Goal: Information Seeking & Learning: Learn about a topic

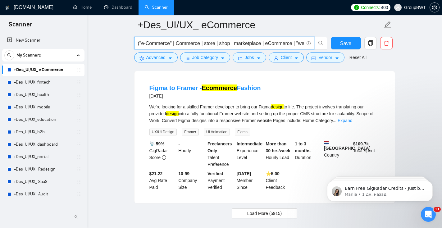
click at [35, 8] on h1 "[DOMAIN_NAME]" at bounding box center [34, 7] width 40 height 15
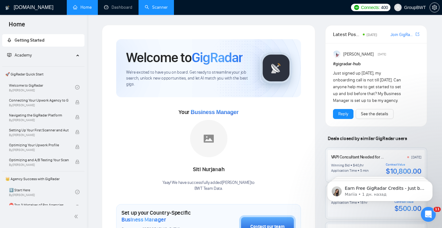
click at [147, 7] on link "Scanner" at bounding box center [156, 7] width 23 height 5
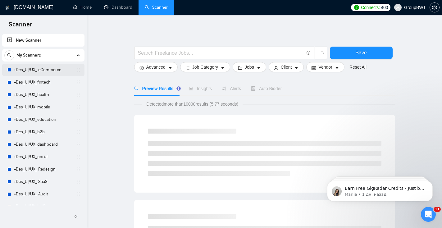
click at [38, 71] on link "+Des_UI/UX_ eCommerce" at bounding box center [43, 70] width 59 height 12
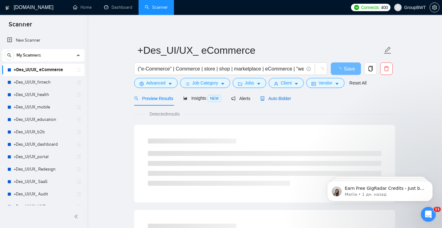
click at [279, 99] on span "Auto Bidder" at bounding box center [275, 98] width 31 height 5
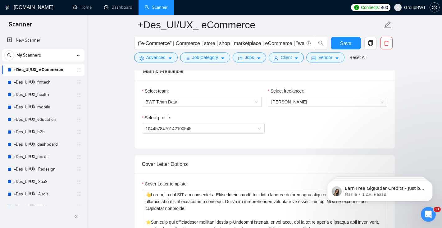
scroll to position [312, 0]
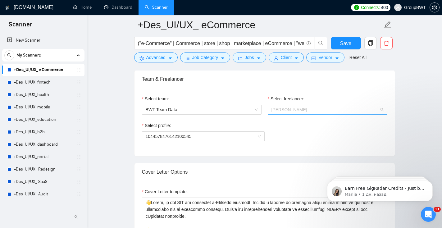
click at [277, 112] on span "Alexandra Kozarik" at bounding box center [327, 109] width 112 height 9
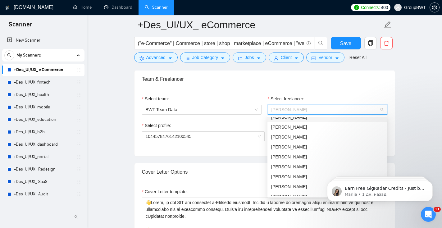
scroll to position [35, 0]
click at [282, 156] on div "Sofiia Katalandze" at bounding box center [327, 156] width 112 height 7
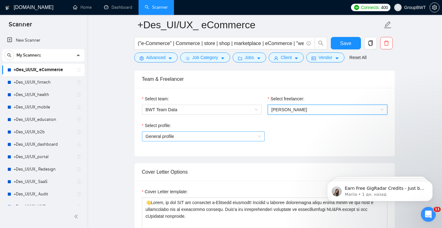
click at [213, 137] on span "General profile" at bounding box center [203, 136] width 115 height 9
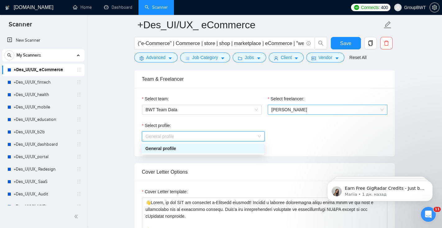
click at [296, 109] on span "Sofiia Katalandze" at bounding box center [327, 109] width 112 height 9
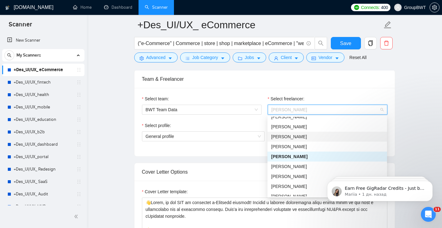
click at [288, 136] on div "Vadim Pasichnyk" at bounding box center [327, 136] width 112 height 7
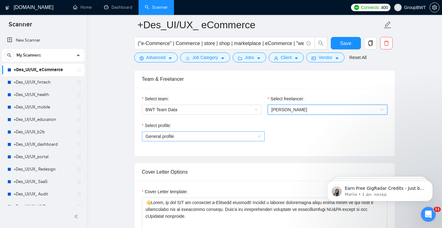
click at [227, 137] on span "General profile" at bounding box center [203, 136] width 115 height 9
click at [295, 111] on span "Vadim Pasichnyk" at bounding box center [327, 109] width 112 height 9
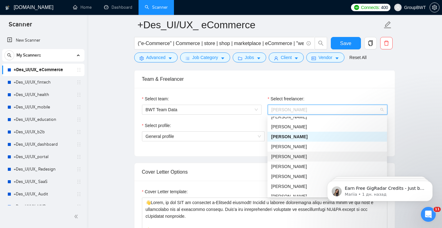
click at [286, 158] on div "Sofiia Katalandze" at bounding box center [327, 156] width 112 height 7
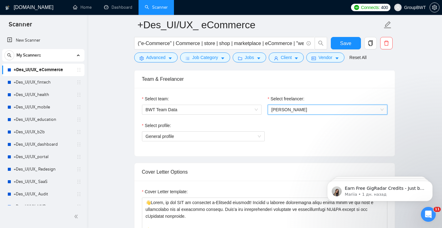
click at [295, 110] on span "Sofiia Katalandze" at bounding box center [327, 109] width 112 height 9
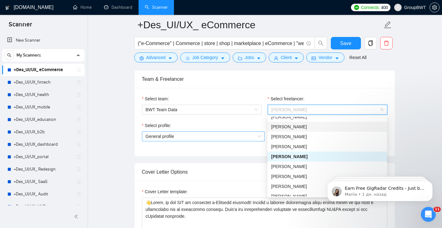
click at [236, 139] on span "General profile" at bounding box center [203, 136] width 115 height 9
click at [295, 106] on span "Sofiia Katalandze" at bounding box center [327, 109] width 112 height 9
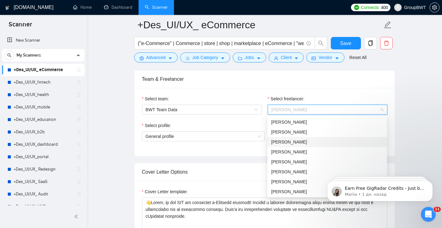
scroll to position [119, 0]
click at [289, 142] on div "Aleksey Yudin" at bounding box center [327, 141] width 112 height 7
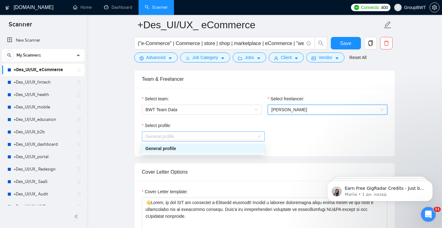
click at [243, 137] on span "General profile" at bounding box center [203, 136] width 115 height 9
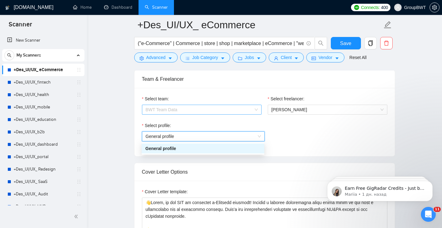
click at [240, 106] on span "BWT Team Data" at bounding box center [202, 109] width 112 height 9
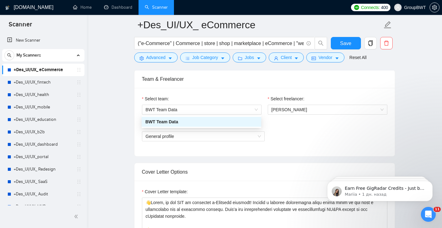
click at [294, 134] on div "Select profile: General profile" at bounding box center [264, 135] width 245 height 27
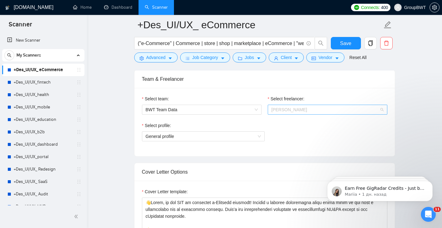
click at [294, 109] on span "Aleksey Yudin" at bounding box center [327, 109] width 112 height 9
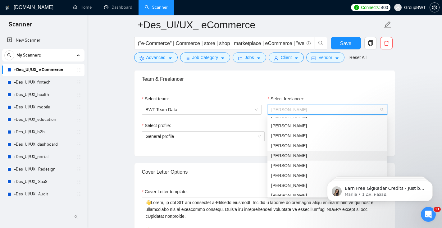
scroll to position [20, 0]
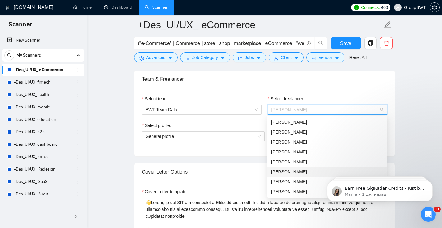
click at [280, 171] on div "Sofiia Katalandze" at bounding box center [327, 171] width 112 height 7
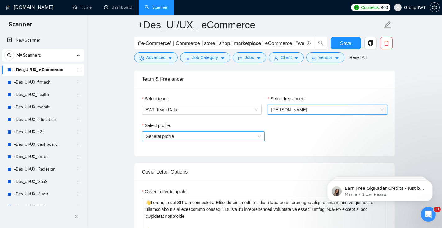
click at [237, 138] on span "General profile" at bounding box center [203, 136] width 115 height 9
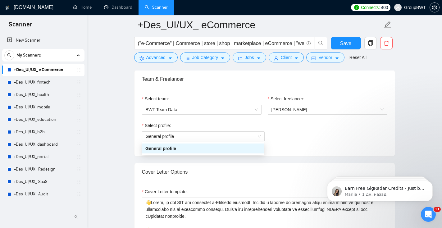
click at [284, 141] on div "Select profile: General profile" at bounding box center [264, 135] width 245 height 27
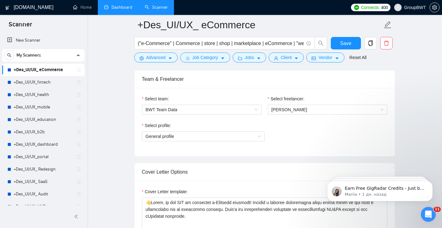
click at [112, 10] on link "Dashboard" at bounding box center [118, 7] width 28 height 5
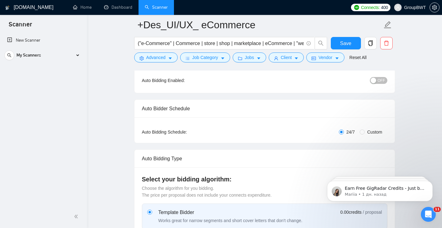
scroll to position [0, 0]
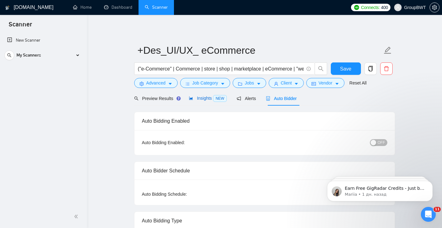
click at [199, 98] on span "Insights NEW" at bounding box center [208, 98] width 38 height 5
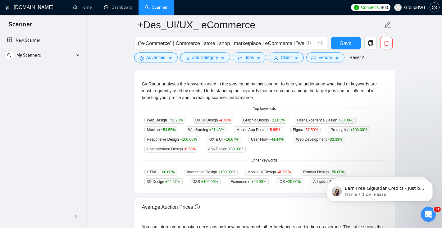
scroll to position [128, 0]
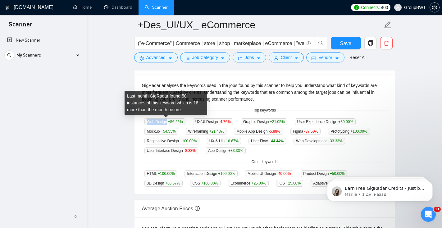
drag, startPoint x: 168, startPoint y: 122, endPoint x: 146, endPoint y: 122, distance: 22.0
click at [146, 122] on span "Web Design +56.25 %" at bounding box center [164, 121] width 41 height 7
copy span "Web Design"
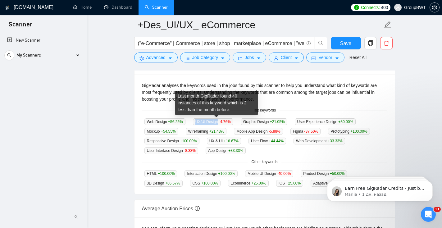
drag, startPoint x: 220, startPoint y: 121, endPoint x: 197, endPoint y: 121, distance: 22.4
click at [198, 121] on span "UX/UI Design -4.76 %" at bounding box center [213, 121] width 40 height 7
copy span "UX/UI Design"
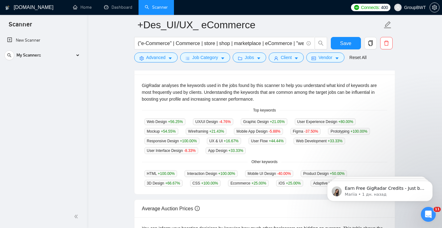
click at [287, 150] on div "Web Design +56.25 % UX/UI Design -4.76 % Graphic Design +21.05 % User Experienc…" at bounding box center [264, 136] width 245 height 36
drag, startPoint x: 275, startPoint y: 122, endPoint x: 242, endPoint y: 122, distance: 33.2
click at [242, 122] on div "Web Design +56.25 % UX/UI Design -4.76 % Graphic Design +21.05 % User Experienc…" at bounding box center [264, 136] width 245 height 36
copy span "Graphic Design"
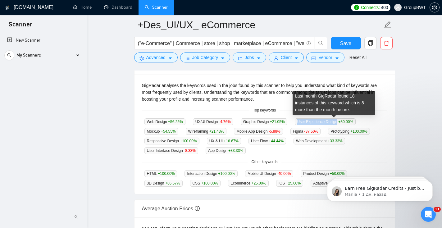
drag, startPoint x: 346, startPoint y: 122, endPoint x: 303, endPoint y: 118, distance: 43.3
click at [303, 119] on span "User Experience Design +80.00 %" at bounding box center [325, 121] width 61 height 7
copy span "User Experience Design"
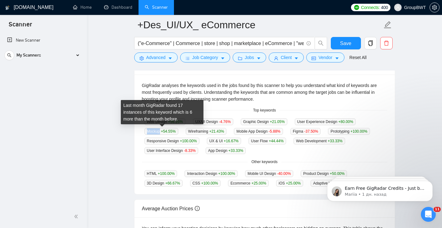
drag, startPoint x: 160, startPoint y: 132, endPoint x: 141, endPoint y: 131, distance: 19.6
click at [141, 131] on div "GigRadar analyses the keywords used in the jobs found by this scanner to help y…" at bounding box center [264, 134] width 260 height 120
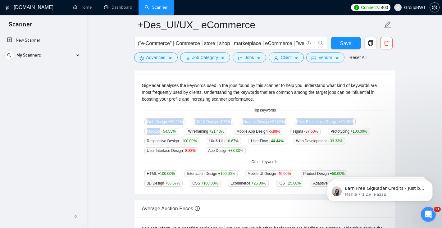
copy div "Web Design +56.25 % UX/UI Design -4.76 % Graphic Design +21.05 % User Experienc…"
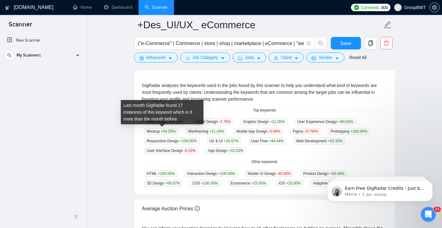
click at [152, 132] on span "Mockup +54.55 %" at bounding box center [161, 131] width 34 height 7
drag, startPoint x: 160, startPoint y: 131, endPoint x: 145, endPoint y: 130, distance: 14.9
click at [145, 130] on span "Mockup +54.55 %" at bounding box center [161, 131] width 34 height 7
copy span "Mockup"
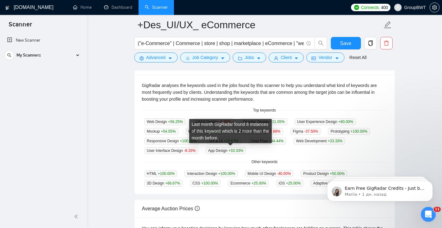
click at [216, 134] on div "Last month GigRadar found 8 instances of this keyword which is 2 more than the …" at bounding box center [230, 131] width 83 height 24
click at [185, 129] on div "Web Design +56.25 % UX/UI Design -4.76 % Graphic Design +21.05 % User Experienc…" at bounding box center [264, 136] width 245 height 36
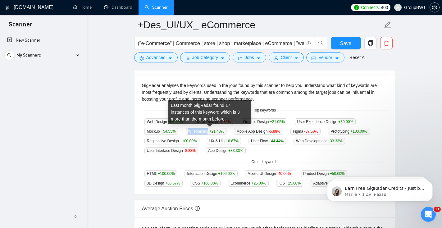
drag, startPoint x: 212, startPoint y: 132, endPoint x: 191, endPoint y: 131, distance: 21.7
click at [191, 131] on span "Wireframing +21.43 %" at bounding box center [206, 131] width 41 height 7
copy span "Wireframing"
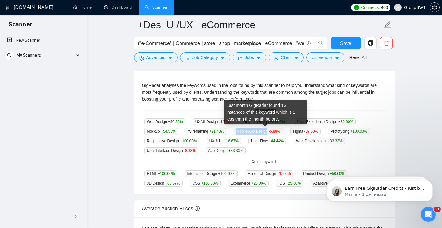
drag, startPoint x: 274, startPoint y: 131, endPoint x: 242, endPoint y: 131, distance: 32.3
click at [242, 131] on span "Mobile App Design -5.88 %" at bounding box center [258, 131] width 49 height 7
copy span "Mobile App Design"
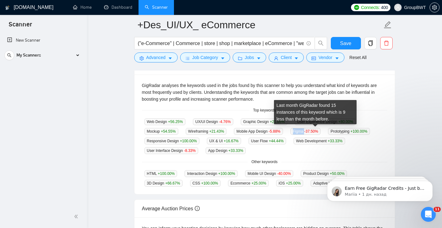
drag, startPoint x: 313, startPoint y: 132, endPoint x: 297, endPoint y: 130, distance: 15.9
click at [298, 131] on div "Figma -37.50 %" at bounding box center [305, 131] width 35 height 7
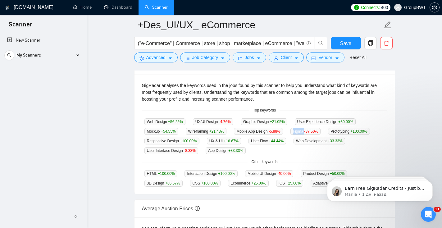
copy span "Figma"
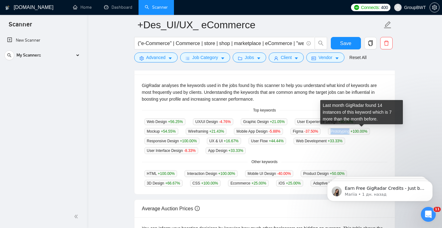
drag, startPoint x: 362, startPoint y: 131, endPoint x: 338, endPoint y: 130, distance: 24.5
click at [338, 131] on div "Prototyping +100.00 %" at bounding box center [348, 131] width 47 height 7
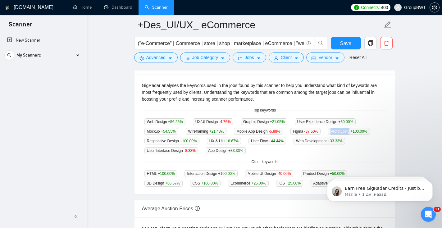
copy span "Prototyping"
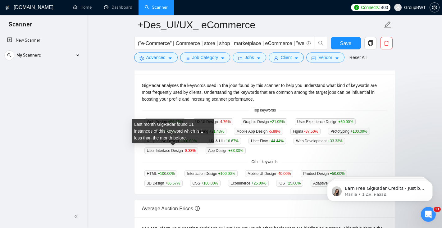
click at [188, 148] on span "-8.33 %" at bounding box center [190, 150] width 12 height 4
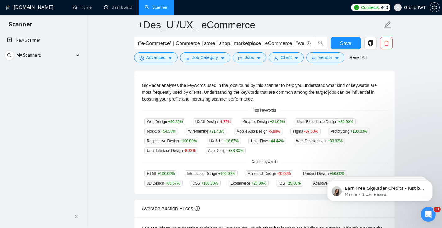
click at [225, 161] on div "Other keywords" at bounding box center [264, 162] width 245 height 6
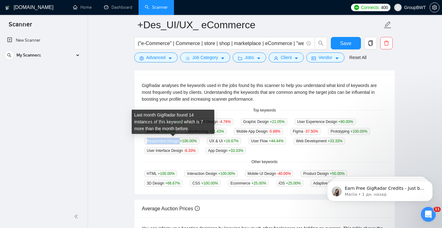
drag, startPoint x: 180, startPoint y: 141, endPoint x: 144, endPoint y: 140, distance: 36.6
click at [144, 140] on span "Responsive Design +100.00 %" at bounding box center [171, 140] width 55 height 7
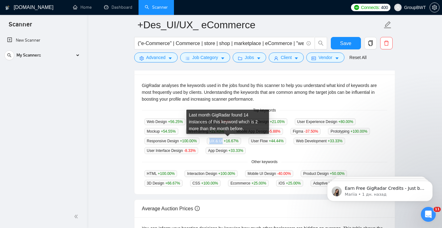
drag, startPoint x: 226, startPoint y: 141, endPoint x: 204, endPoint y: 140, distance: 21.7
click at [204, 140] on div "Web Design +56.25 % UX/UI Design -4.76 % Graphic Design +21.05 % User Experienc…" at bounding box center [264, 136] width 245 height 36
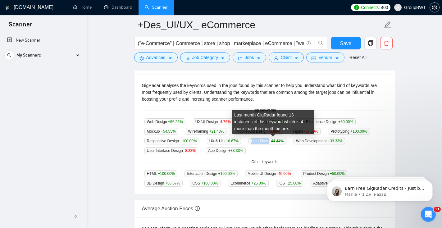
drag, startPoint x: 275, startPoint y: 141, endPoint x: 253, endPoint y: 139, distance: 22.1
click at [253, 139] on span "User Flow +44.44 %" at bounding box center [267, 140] width 38 height 7
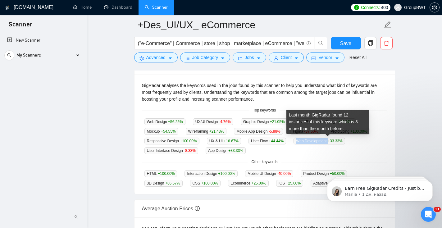
drag, startPoint x: 335, startPoint y: 140, endPoint x: 302, endPoint y: 140, distance: 33.8
click at [302, 140] on span "Web Development +33.33 %" at bounding box center [319, 140] width 52 height 7
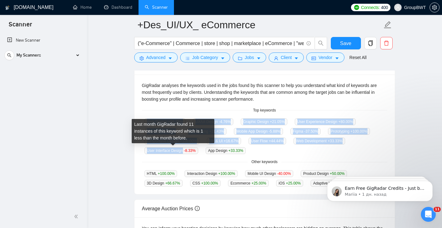
drag, startPoint x: 185, startPoint y: 150, endPoint x: 141, endPoint y: 149, distance: 44.7
click at [141, 149] on div "GigRadar analyses the keywords used in the jobs found by this scanner to help y…" at bounding box center [264, 134] width 260 height 120
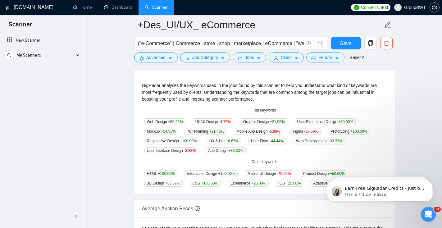
click at [148, 151] on span "User Interface Design -8.33 %" at bounding box center [171, 150] width 54 height 7
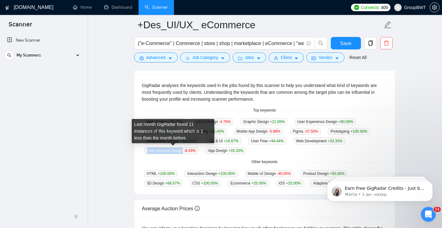
drag, startPoint x: 184, startPoint y: 151, endPoint x: 145, endPoint y: 148, distance: 39.2
click at [145, 148] on span "User Interface Design -8.33 %" at bounding box center [171, 150] width 54 height 7
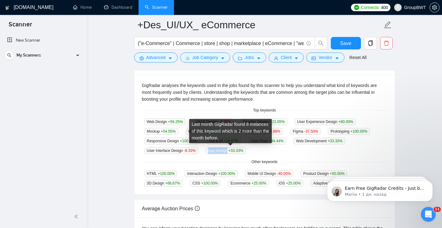
drag, startPoint x: 231, startPoint y: 150, endPoint x: 209, endPoint y: 148, distance: 22.1
click at [209, 149] on span "App Design +33.33 %" at bounding box center [225, 150] width 40 height 7
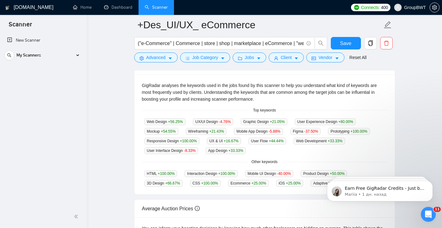
click at [218, 155] on div "GigRadar analyses the keywords used in the jobs found by this scanner to help y…" at bounding box center [264, 134] width 260 height 120
drag, startPoint x: 157, startPoint y: 174, endPoint x: 137, endPoint y: 173, distance: 19.3
click at [138, 173] on div "GigRadar analyses the keywords used in the jobs found by this scanner to help y…" at bounding box center [264, 134] width 260 height 120
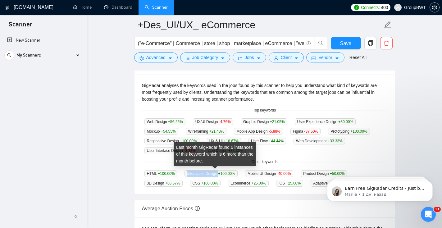
drag, startPoint x: 223, startPoint y: 173, endPoint x: 185, endPoint y: 172, distance: 37.2
click at [186, 173] on div "Interaction Design +100.00 %" at bounding box center [211, 173] width 58 height 7
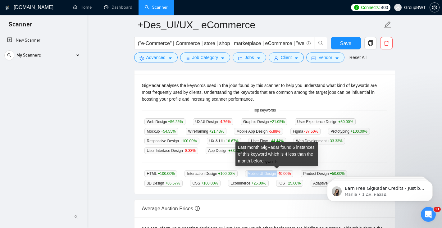
drag, startPoint x: 284, startPoint y: 174, endPoint x: 251, endPoint y: 173, distance: 32.9
click at [251, 173] on span "Mobile UI Design -40.00 %" at bounding box center [269, 173] width 48 height 7
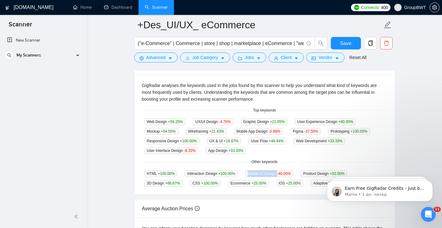
scroll to position [165, 0]
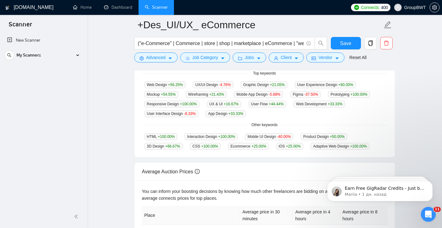
click at [323, 110] on div "Web Design +56.25 % UX/UI Design -4.76 % Graphic Design +21.05 % User Experienc…" at bounding box center [264, 99] width 245 height 36
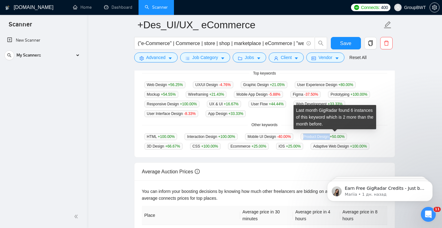
drag, startPoint x: 340, startPoint y: 136, endPoint x: 310, endPoint y: 135, distance: 29.5
click at [311, 135] on span "Product Design +50.00 %" at bounding box center [323, 136] width 46 height 7
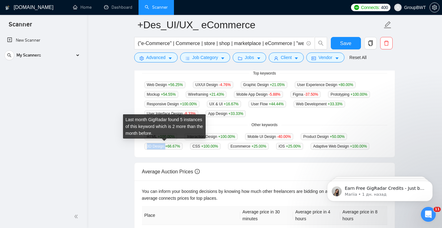
drag, startPoint x: 165, startPoint y: 146, endPoint x: 143, endPoint y: 143, distance: 22.8
click at [143, 144] on div "3D Design +66.67 %" at bounding box center [163, 145] width 43 height 7
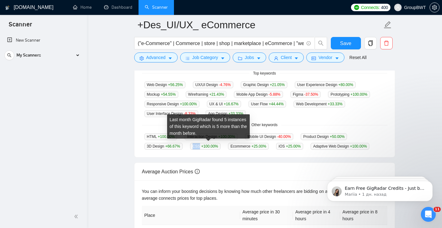
drag, startPoint x: 202, startPoint y: 146, endPoint x: 187, endPoint y: 145, distance: 15.2
click at [187, 146] on div "HTML +100.00 % Interaction Design +100.00 % Mobile UI Design -40.00 % Product D…" at bounding box center [264, 141] width 245 height 17
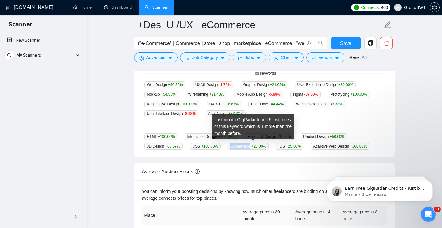
drag, startPoint x: 255, startPoint y: 146, endPoint x: 231, endPoint y: 145, distance: 23.9
click at [232, 145] on span "Ecommerce +25.00 %" at bounding box center [248, 146] width 41 height 7
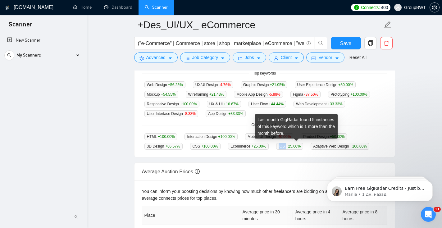
drag, startPoint x: 292, startPoint y: 146, endPoint x: 278, endPoint y: 146, distance: 13.7
click at [278, 146] on div "HTML +100.00 % Interaction Design +100.00 % Mobile UI Design -40.00 % Product D…" at bounding box center [264, 141] width 245 height 17
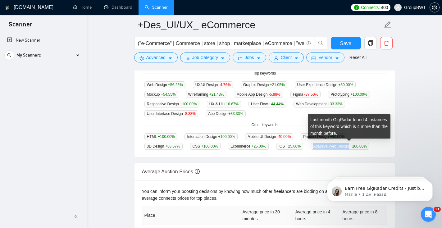
drag, startPoint x: 358, startPoint y: 146, endPoint x: 313, endPoint y: 141, distance: 45.5
click at [313, 142] on div "HTML +100.00 % Interaction Design +100.00 % Mobile UI Design -40.00 % Product D…" at bounding box center [264, 141] width 245 height 17
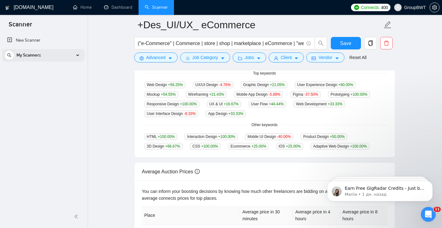
click at [81, 55] on div "My Scanners" at bounding box center [43, 55] width 78 height 12
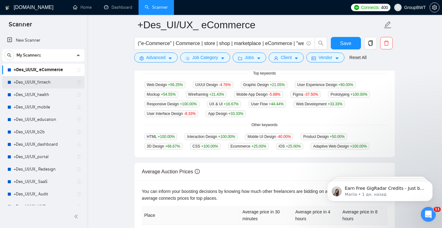
click at [41, 83] on link "+Des_UI/UX_fintech" at bounding box center [43, 82] width 59 height 12
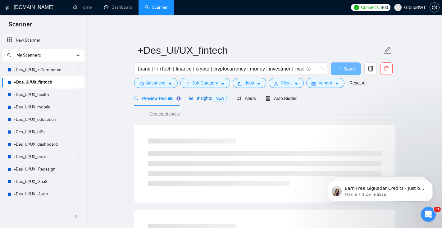
click at [205, 98] on span "Insights NEW" at bounding box center [208, 98] width 38 height 5
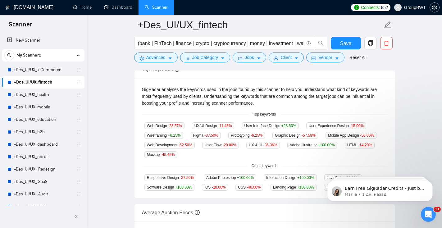
scroll to position [130, 0]
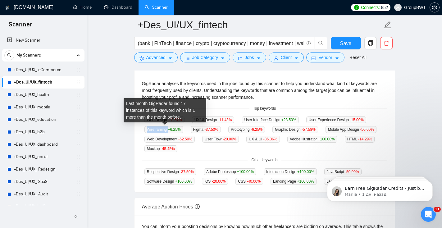
drag, startPoint x: 169, startPoint y: 129, endPoint x: 143, endPoint y: 128, distance: 26.1
click at [143, 128] on div "Wireframing +6.25 %" at bounding box center [164, 129] width 44 height 7
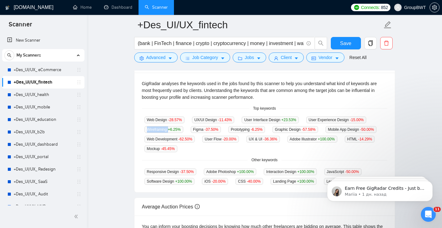
copy span "Wireframing"
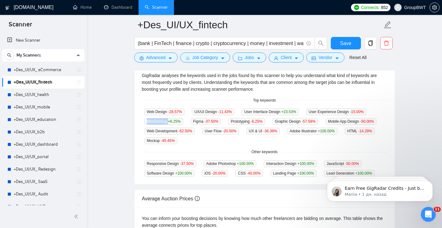
scroll to position [140, 0]
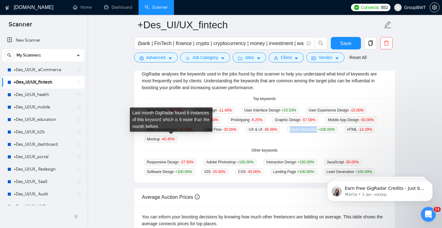
drag, startPoint x: 175, startPoint y: 139, endPoint x: 145, endPoint y: 136, distance: 30.9
click at [287, 133] on span "Adobe Illustrator +100.00 %" at bounding box center [312, 129] width 50 height 7
copy span "Adobe Illustrator"
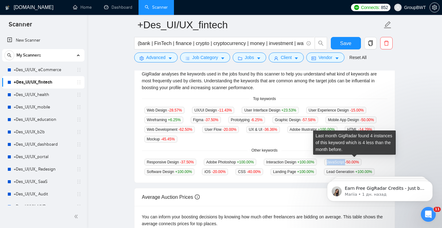
drag, startPoint x: 355, startPoint y: 161, endPoint x: 330, endPoint y: 160, distance: 25.8
click at [330, 160] on div "Responsive Design -37.50 % Adobe Photoshop +100.00 % Interaction Design +100.00…" at bounding box center [264, 166] width 245 height 17
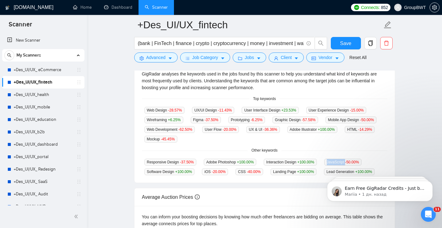
copy div "JavaScript"
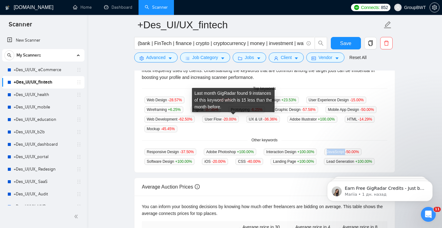
scroll to position [152, 0]
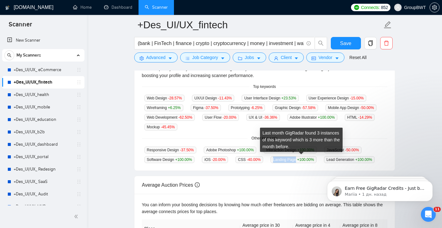
drag, startPoint x: 303, startPoint y: 158, endPoint x: 273, endPoint y: 158, distance: 29.8
click at [273, 158] on div "Responsive Design -37.50 % Adobe Photoshop +100.00 % Interaction Design +100.00…" at bounding box center [264, 154] width 245 height 17
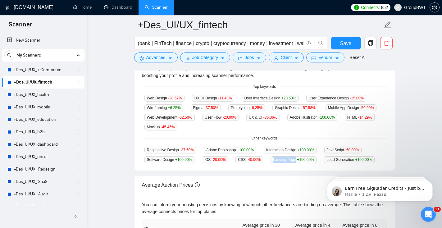
copy span "Landing Page"
click at [47, 95] on link "+Des_UI/UX_health" at bounding box center [43, 94] width 59 height 12
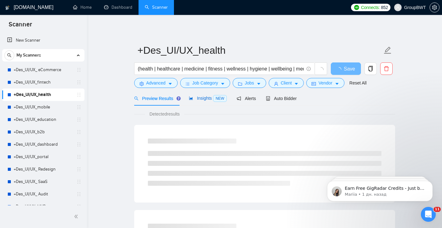
click at [205, 97] on span "Insights NEW" at bounding box center [208, 98] width 38 height 5
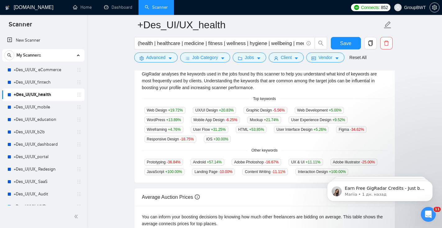
scroll to position [138, 0]
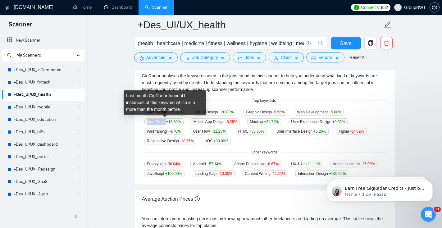
drag, startPoint x: 166, startPoint y: 122, endPoint x: 145, endPoint y: 121, distance: 21.1
click at [145, 121] on span "WordPress +13.89 %" at bounding box center [163, 121] width 39 height 7
copy span "WordPress"
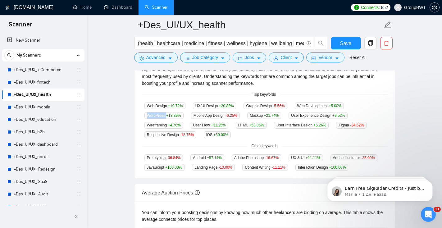
scroll to position [146, 0]
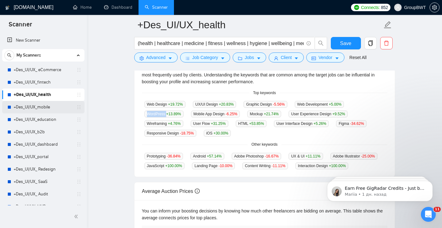
click at [47, 105] on link "+Des_UI/UX_mobile" at bounding box center [43, 107] width 59 height 12
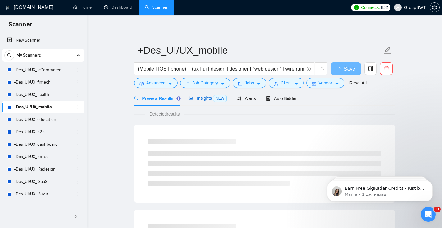
click at [206, 99] on span "Insights NEW" at bounding box center [208, 98] width 38 height 5
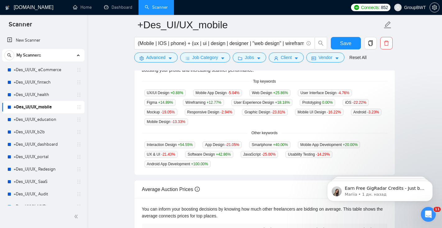
scroll to position [156, 0]
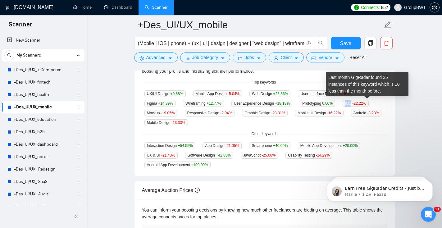
drag, startPoint x: 362, startPoint y: 104, endPoint x: 352, endPoint y: 102, distance: 9.9
click at [352, 102] on div "iOS -22.22 %" at bounding box center [355, 103] width 31 height 7
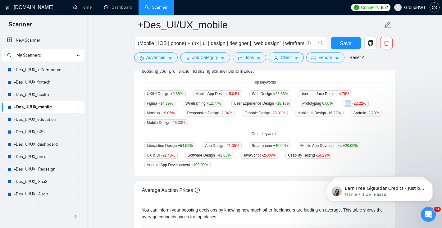
copy span "iOS"
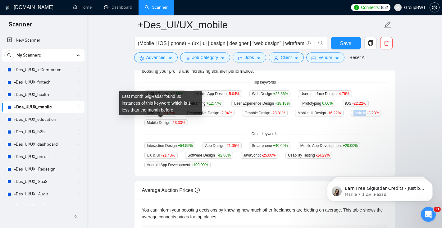
drag, startPoint x: 160, startPoint y: 121, endPoint x: 146, endPoint y: 121, distance: 14.9
click at [351, 116] on span "Android -3.23 %" at bounding box center [366, 113] width 31 height 7
copy span "Android"
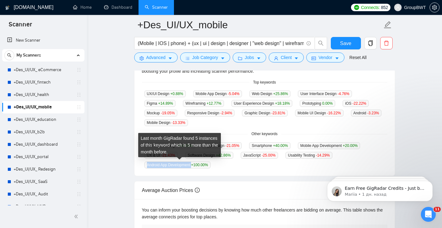
drag, startPoint x: 193, startPoint y: 164, endPoint x: 145, endPoint y: 163, distance: 48.7
click at [145, 163] on span "Android App Development +100.00 %" at bounding box center [177, 164] width 66 height 7
copy span "Android App Development"
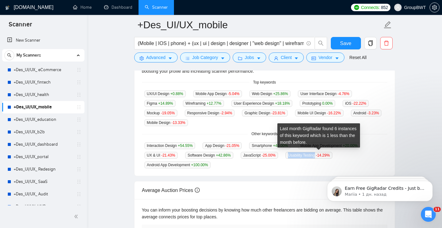
drag, startPoint x: 325, startPoint y: 154, endPoint x: 294, endPoint y: 154, distance: 31.4
click at [294, 154] on span "Usability Testing -14.29 %" at bounding box center [308, 155] width 47 height 7
copy span "Usability Testing"
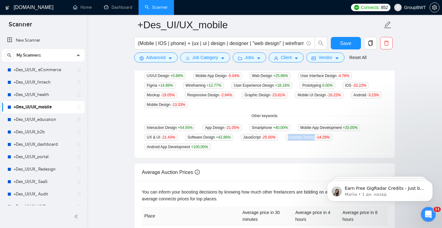
scroll to position [175, 0]
click at [53, 122] on link "+Des_UI/UX_education" at bounding box center [43, 119] width 59 height 12
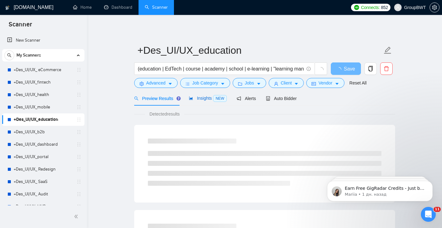
click at [206, 98] on span "Insights NEW" at bounding box center [208, 98] width 38 height 5
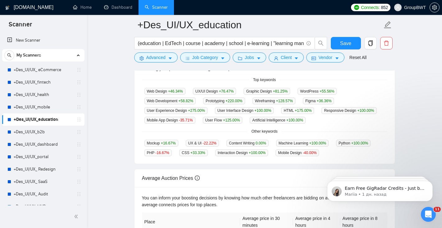
scroll to position [154, 0]
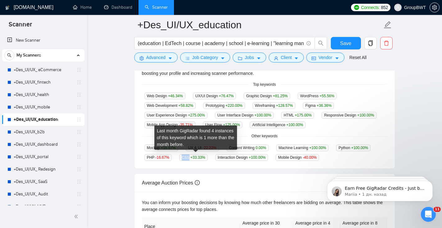
drag, startPoint x: 190, startPoint y: 156, endPoint x: 181, endPoint y: 156, distance: 9.6
click at [181, 156] on span "CSS +33.33 %" at bounding box center [193, 157] width 29 height 7
copy span "CSS"
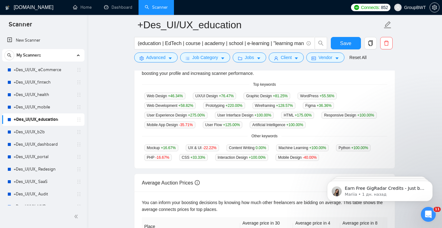
click at [386, 95] on div "Web Design +46.34 % UX/UI Design +76.47 % Graphic Design +81.25 % WordPress +55…" at bounding box center [264, 110] width 245 height 36
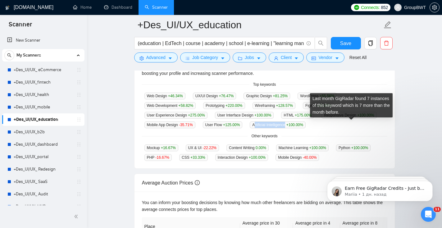
drag, startPoint x: 360, startPoint y: 124, endPoint x: 325, endPoint y: 124, distance: 35.1
click at [305, 124] on span "Artificial Intelligence +100.00 %" at bounding box center [278, 124] width 56 height 7
click at [305, 125] on span "Artificial Intelligence +100.00 %" at bounding box center [278, 124] width 56 height 7
drag, startPoint x: 360, startPoint y: 124, endPoint x: 322, endPoint y: 123, distance: 37.3
click at [305, 124] on span "Artificial Intelligence +100.00 %" at bounding box center [278, 124] width 56 height 7
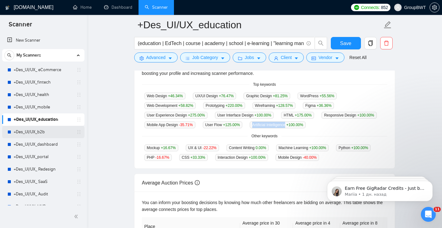
click at [38, 133] on link "+Des_UI/UX_b2b" at bounding box center [43, 132] width 59 height 12
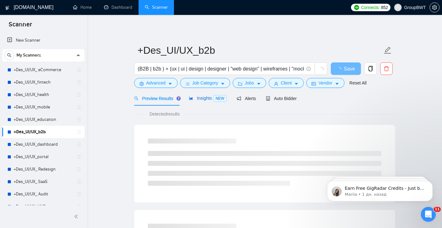
click at [197, 100] on span "Insights NEW" at bounding box center [208, 98] width 38 height 5
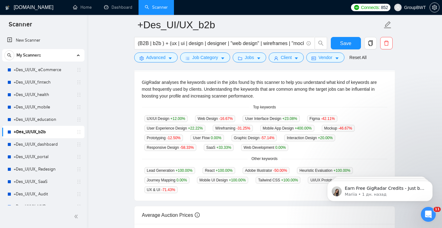
scroll to position [133, 0]
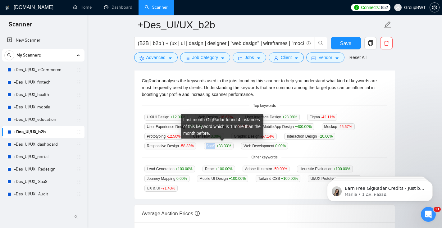
drag, startPoint x: 218, startPoint y: 146, endPoint x: 208, endPoint y: 146, distance: 10.6
click at [208, 146] on span "SaaS +33.33 %" at bounding box center [219, 145] width 30 height 7
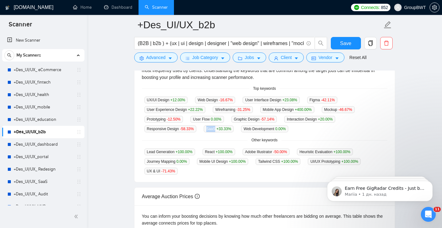
scroll to position [150, 0]
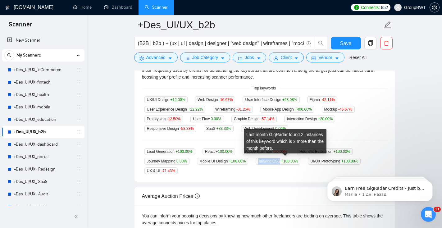
drag, startPoint x: 286, startPoint y: 161, endPoint x: 264, endPoint y: 158, distance: 22.7
click at [264, 158] on span "Tailwind CSS +100.00 %" at bounding box center [277, 161] width 45 height 7
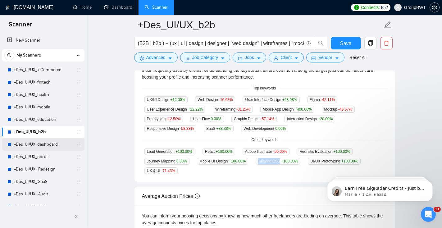
click at [43, 146] on link "+Des_UI/UX_dashboard" at bounding box center [43, 144] width 59 height 12
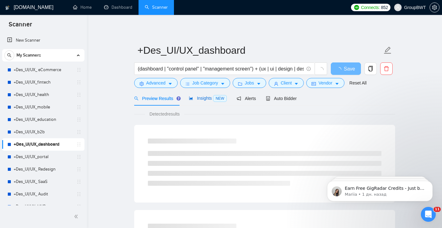
click at [209, 99] on span "Insights NEW" at bounding box center [208, 98] width 38 height 5
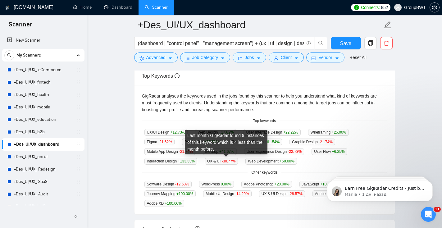
scroll to position [118, 0]
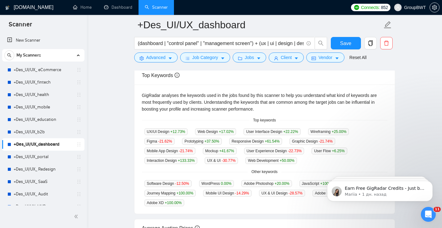
click at [296, 103] on div "GigRadar analyses the keywords used in the jobs found by this scanner to help y…" at bounding box center [264, 102] width 245 height 20
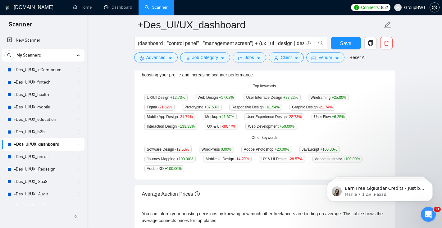
scroll to position [153, 0]
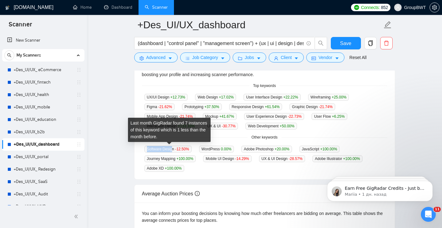
drag, startPoint x: 174, startPoint y: 148, endPoint x: 145, endPoint y: 146, distance: 28.9
click at [146, 146] on span "Software Design -12.50 %" at bounding box center [167, 149] width 47 height 7
drag, startPoint x: 175, startPoint y: 148, endPoint x: 145, endPoint y: 148, distance: 29.8
click at [145, 148] on span "Software Design -12.50 %" at bounding box center [167, 149] width 47 height 7
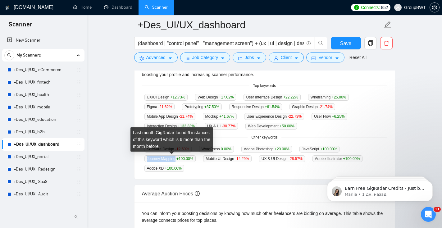
drag, startPoint x: 177, startPoint y: 158, endPoint x: 143, endPoint y: 157, distance: 34.5
click at [143, 158] on div "Journey Mapping +100.00 %" at bounding box center [170, 158] width 56 height 7
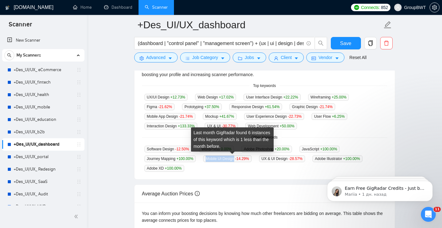
drag, startPoint x: 238, startPoint y: 159, endPoint x: 209, endPoint y: 158, distance: 29.2
click at [209, 158] on span "Mobile UI Design -14.29 %" at bounding box center [227, 158] width 48 height 7
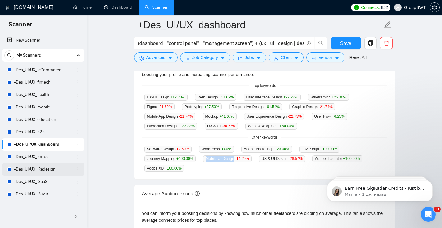
click at [51, 168] on link "+Des_UI/UX_ Redesign" at bounding box center [43, 169] width 59 height 12
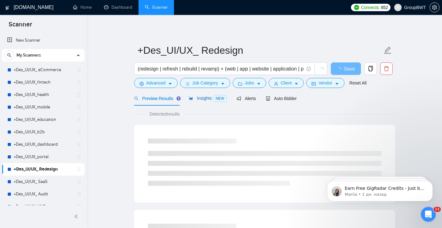
click at [207, 98] on span "Insights NEW" at bounding box center [208, 98] width 38 height 5
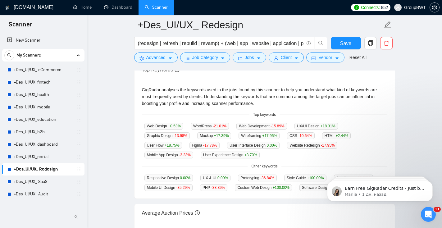
scroll to position [140, 0]
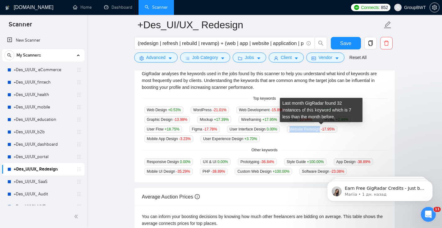
drag, startPoint x: 327, startPoint y: 128, endPoint x: 293, endPoint y: 128, distance: 34.8
click at [293, 128] on div "Website Redesign -17.95 %" at bounding box center [311, 128] width 55 height 7
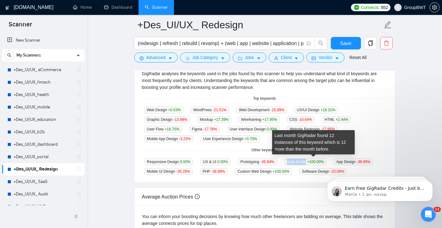
drag, startPoint x: 313, startPoint y: 160, endPoint x: 291, endPoint y: 160, distance: 21.7
click at [291, 160] on span "Style Guide +100.00 %" at bounding box center [305, 161] width 42 height 7
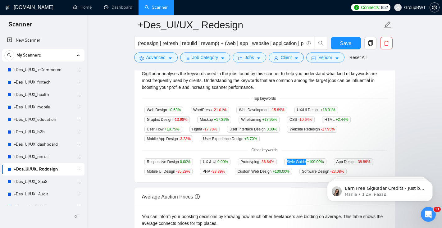
drag, startPoint x: 324, startPoint y: 171, endPoint x: 296, endPoint y: 168, distance: 27.5
click html "Earn Free GigRadar Credits - Just by Sharing Your Story! 💬 Want more credits fo…"
drag, startPoint x: 325, startPoint y: 170, endPoint x: 290, endPoint y: 170, distance: 35.1
click html "Earn Free GigRadar Credits - Just by Sharing Your Story! 💬 Want more credits fo…"
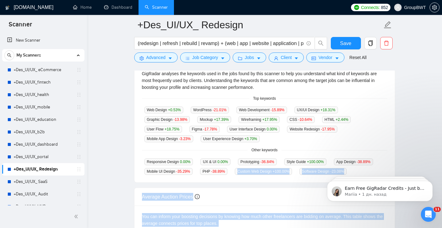
drag, startPoint x: 610, startPoint y: 337, endPoint x: 321, endPoint y: 169, distance: 334.5
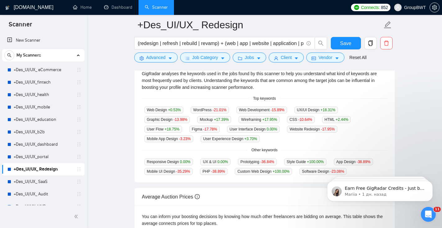
click html "Earn Free GigRadar Credits - Just by Sharing Your Story! 💬 Want more credits fo…"
drag, startPoint x: 324, startPoint y: 171, endPoint x: 302, endPoint y: 170, distance: 22.4
click html "Earn Free GigRadar Credits - Just by Sharing Your Story! 💬 Want more credits fo…"
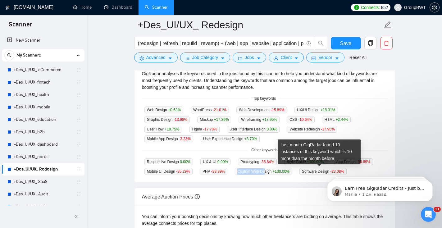
drag, startPoint x: 319, startPoint y: 169, endPoint x: 292, endPoint y: 168, distance: 27.7
click at [292, 168] on span "Custom Web Design +100.00 %" at bounding box center [263, 171] width 57 height 7
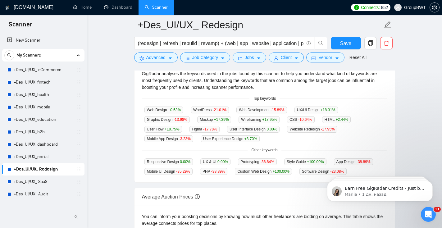
click at [296, 166] on div "Responsive Design 0.00 % UX & UI 0.00 % Prototyping -36.84 % Style Guide +100.0…" at bounding box center [264, 166] width 245 height 17
drag, startPoint x: 290, startPoint y: 169, endPoint x: 319, endPoint y: 165, distance: 28.4
click at [319, 165] on div "Responsive Design 0.00 % UX & UI 0.00 % Prototyping -36.84 % Style Guide +100.0…" at bounding box center [264, 166] width 245 height 17
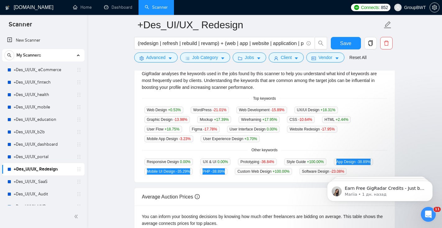
click at [327, 177] on body "Earn Free GigRadar Credits - Just by Sharing Your Story! 💬 Want more credits fo…" at bounding box center [379, 189] width 119 height 38
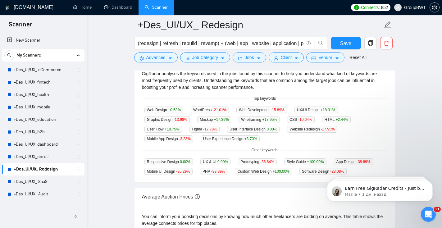
click at [292, 173] on span "Custom Web Design +100.00 %" at bounding box center [263, 171] width 57 height 7
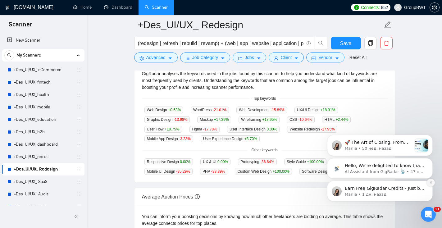
click at [432, 182] on icon "Dismiss notification" at bounding box center [430, 182] width 3 height 3
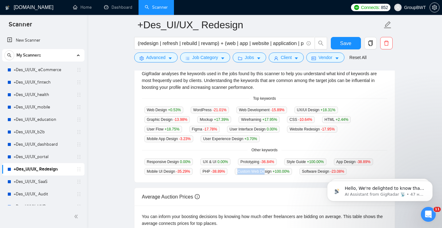
drag, startPoint x: 319, startPoint y: 170, endPoint x: 289, endPoint y: 168, distance: 30.2
click at [289, 168] on span "Custom Web Design +100.00 %" at bounding box center [263, 171] width 57 height 7
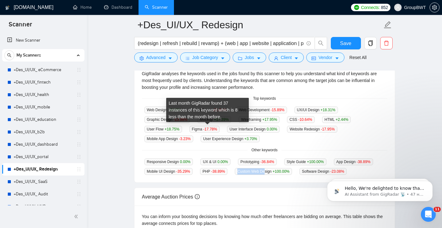
scroll to position [146, 0]
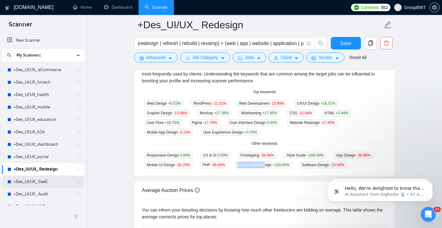
click at [50, 185] on link "+Des_UI/UX_ SaaS" at bounding box center [43, 181] width 59 height 12
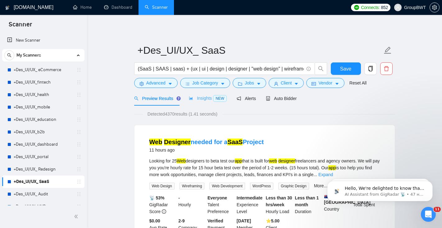
click at [195, 102] on div "Insights NEW" at bounding box center [208, 98] width 38 height 15
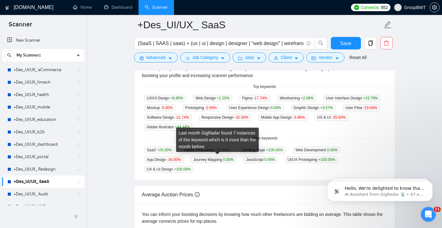
scroll to position [149, 0]
